Goal: Obtain resource: Download file/media

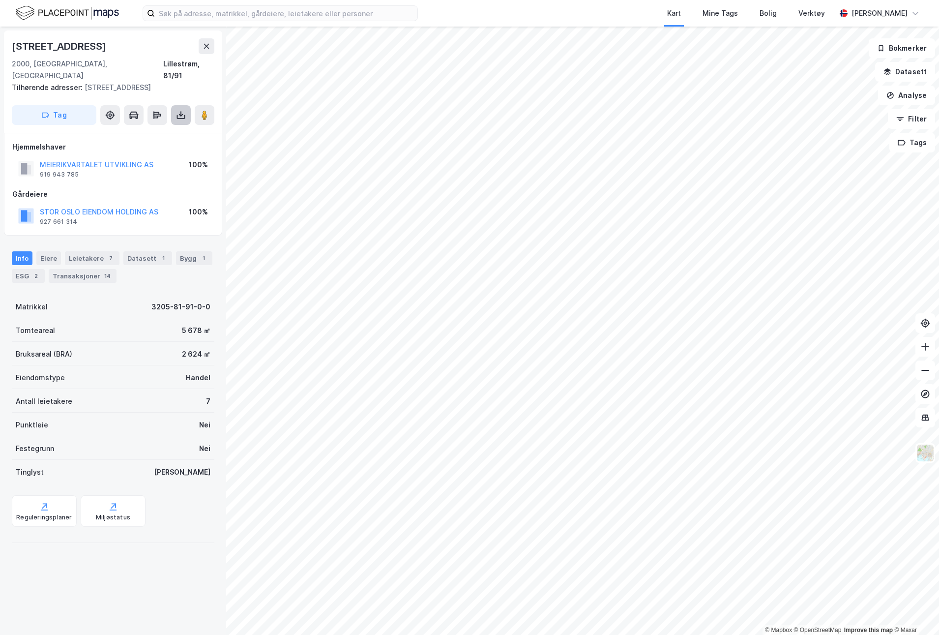
click at [183, 105] on button at bounding box center [181, 115] width 20 height 20
click at [154, 131] on div "Last ned grunnbok" at bounding box center [132, 135] width 57 height 8
